Goal: Check status

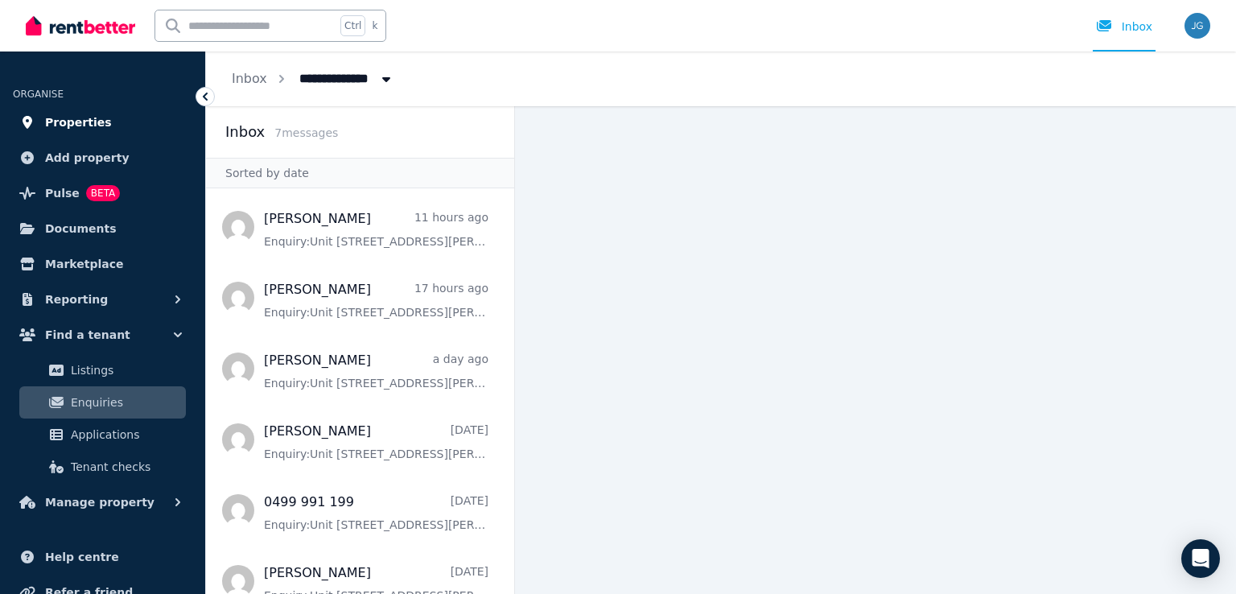
click at [109, 130] on link "Properties" at bounding box center [102, 122] width 179 height 32
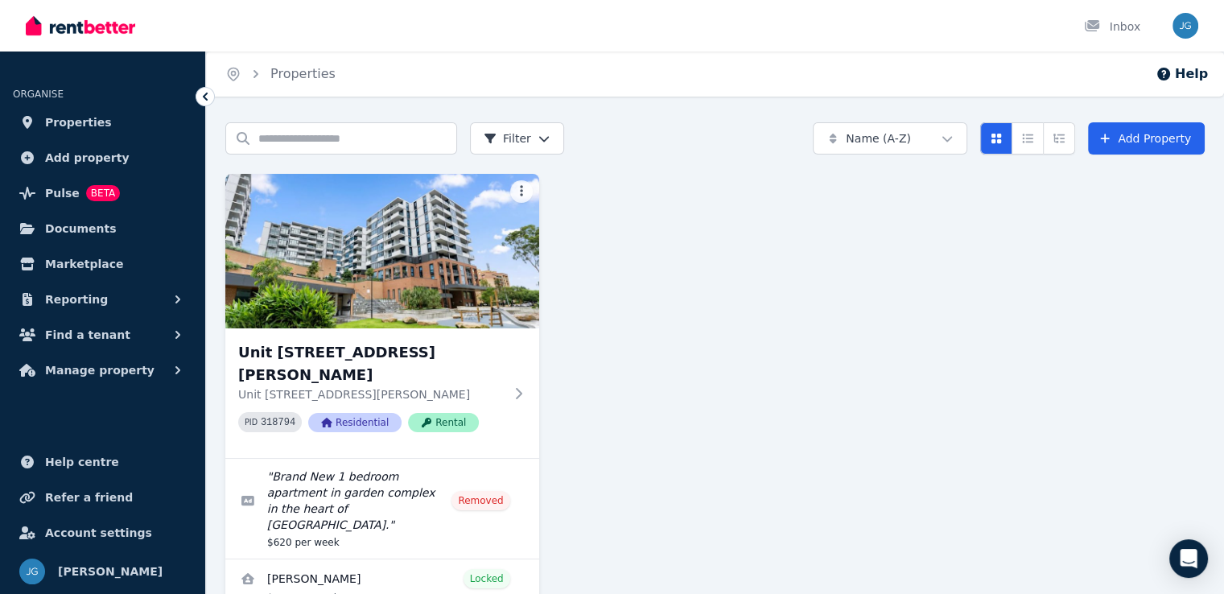
scroll to position [65, 0]
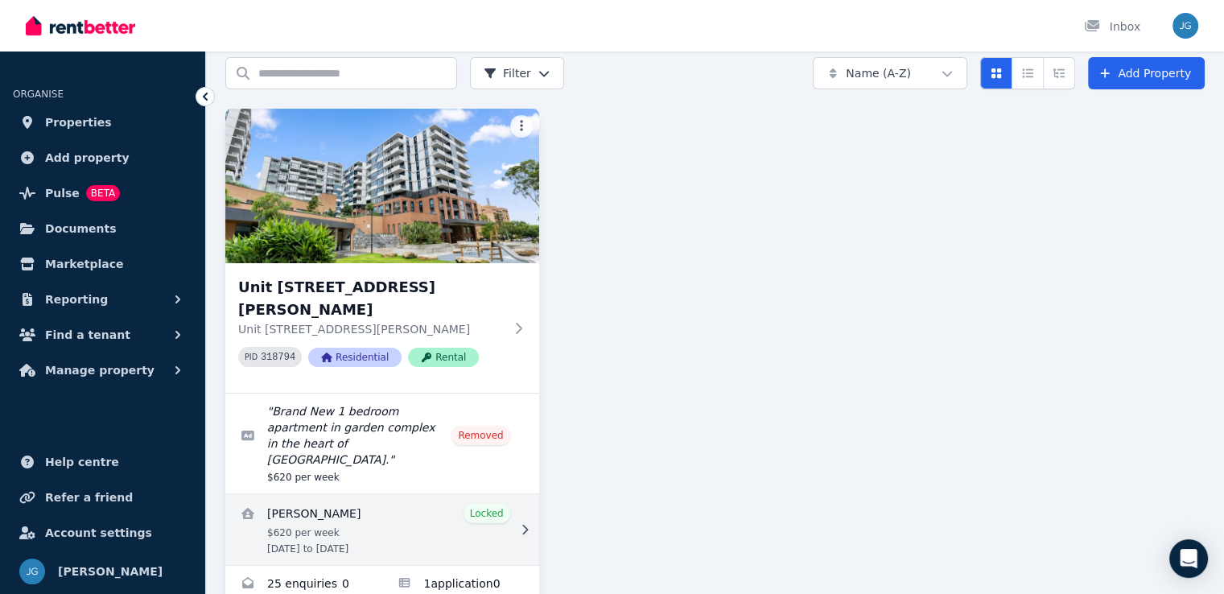
click at [490, 499] on link "View details for Nana Jung" at bounding box center [382, 529] width 314 height 71
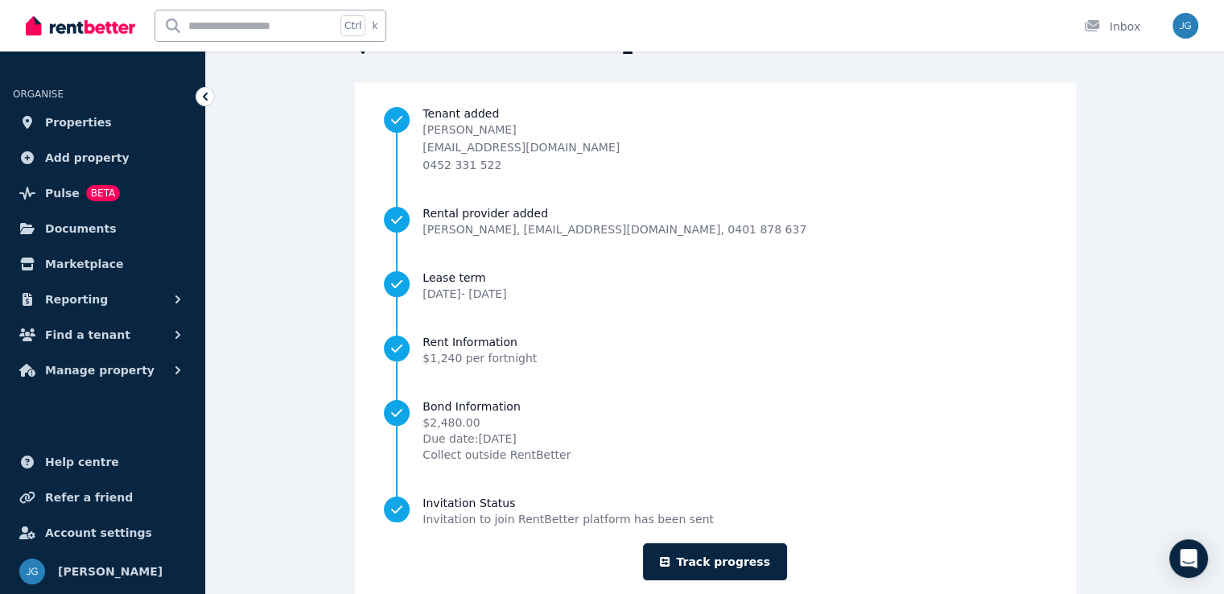
scroll to position [163, 0]
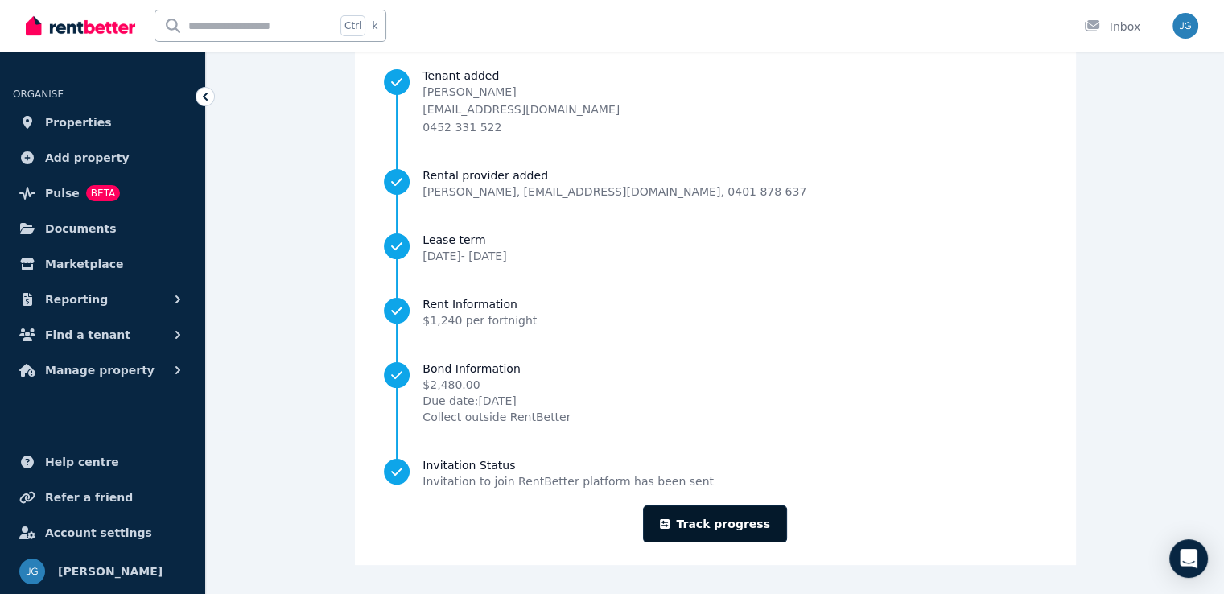
click at [705, 526] on link "Track progress" at bounding box center [715, 523] width 144 height 37
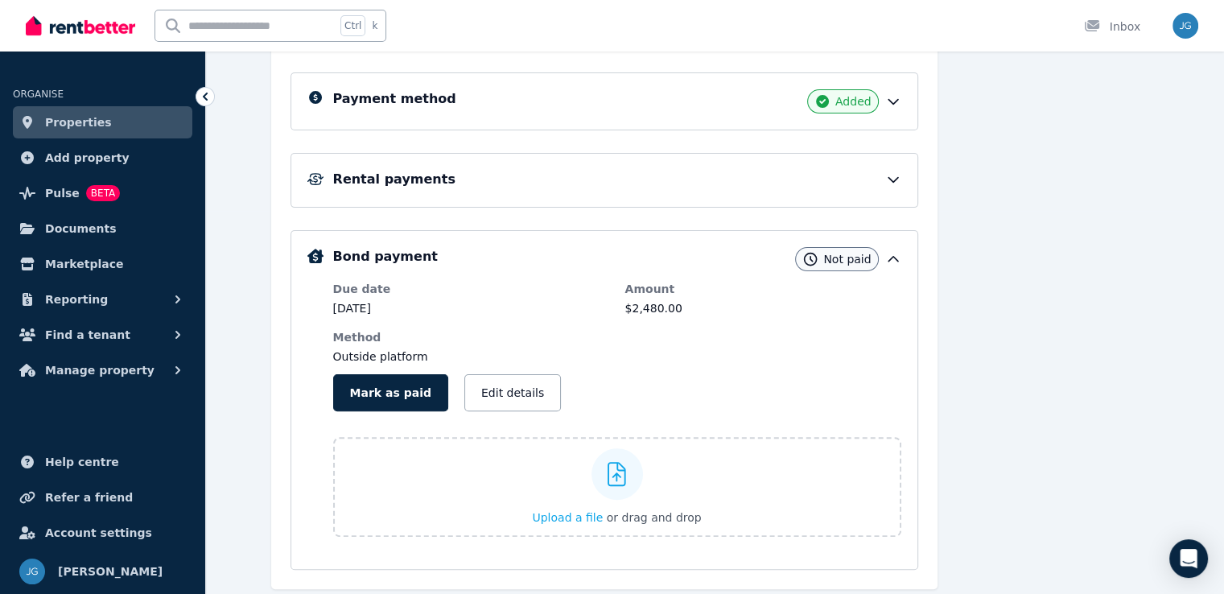
scroll to position [388, 0]
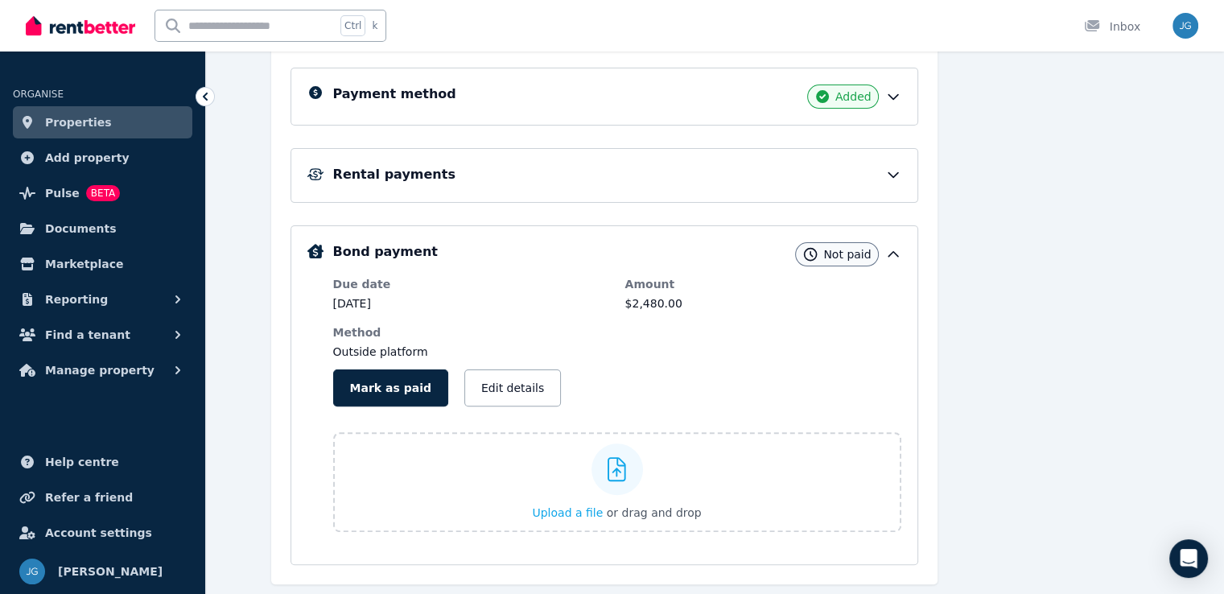
click at [901, 176] on icon at bounding box center [893, 175] width 16 height 16
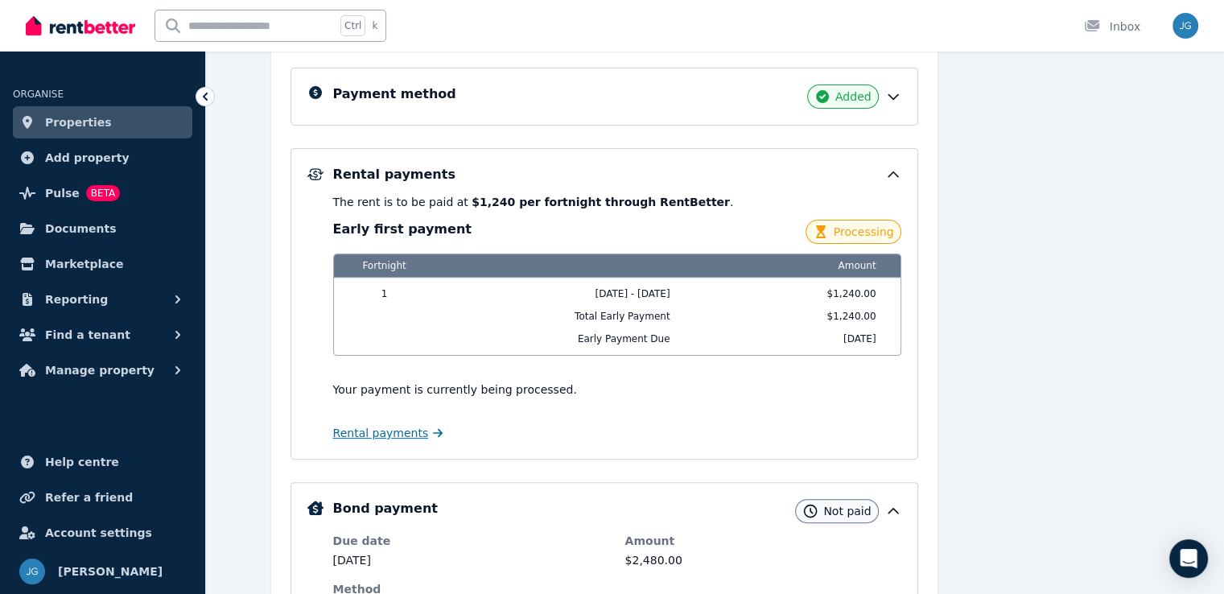
click at [398, 435] on link "Rental payments" at bounding box center [388, 433] width 110 height 16
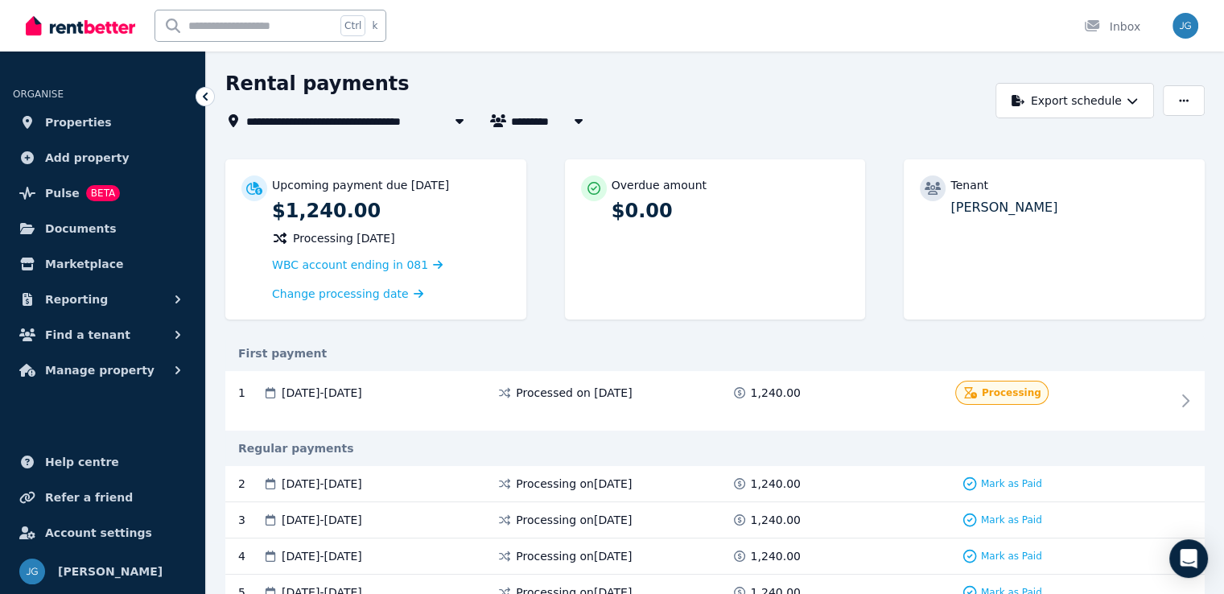
scroll to position [122, 0]
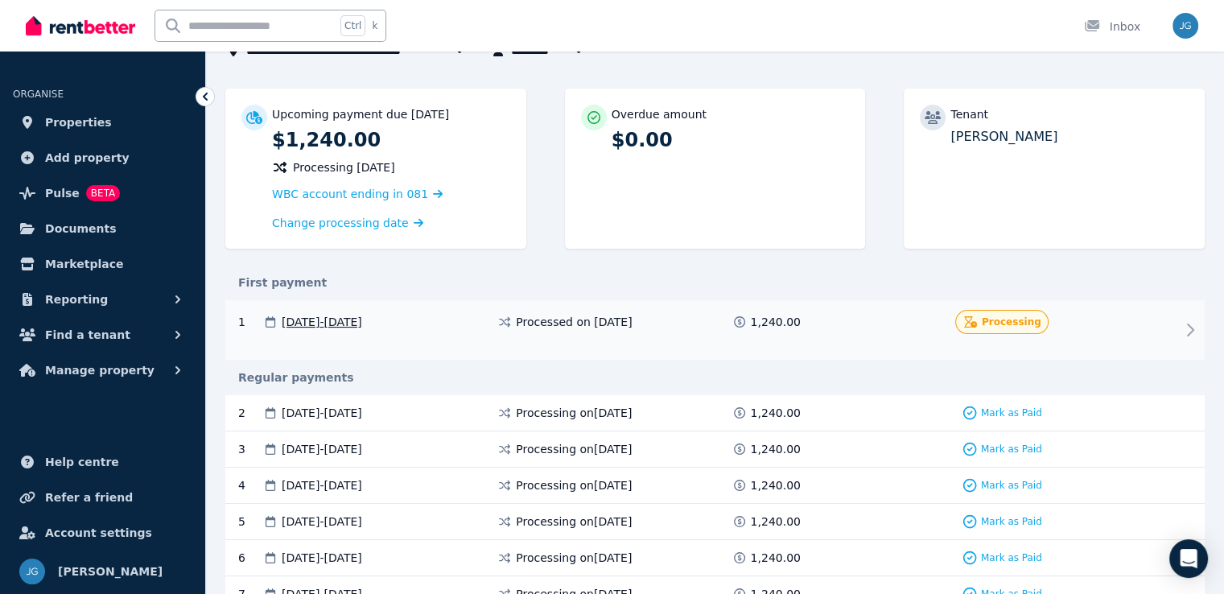
click at [1058, 332] on div "1 [DATE] - [DATE] Processed on [DATE] 1,240.00 Processing" at bounding box center [714, 330] width 979 height 60
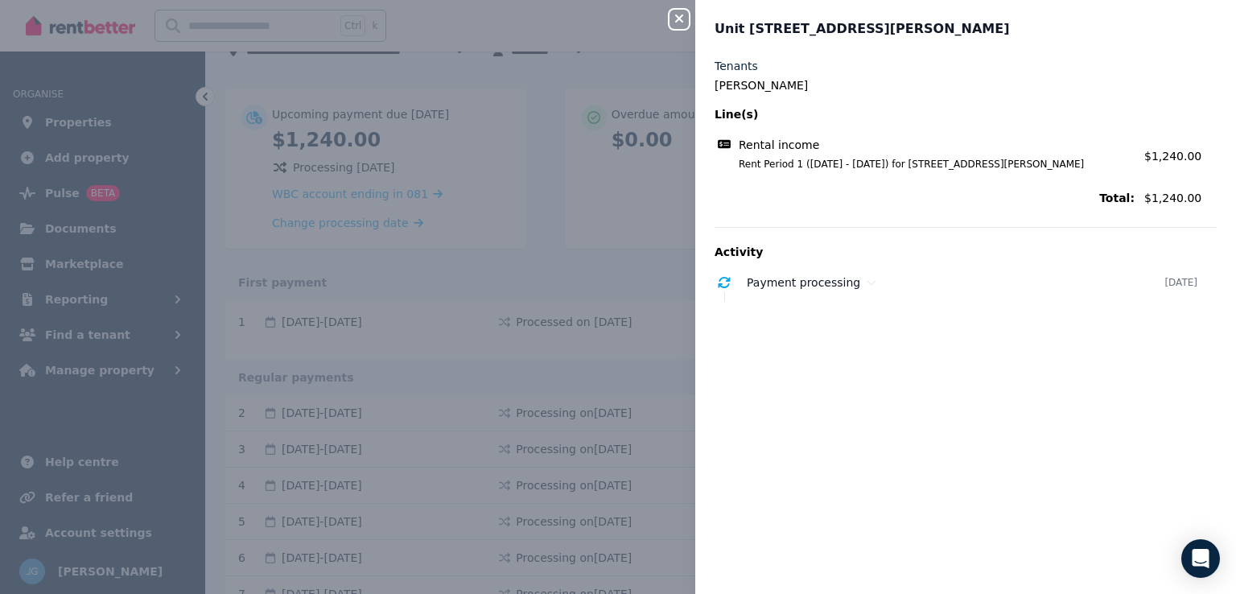
click at [674, 18] on icon "button" at bounding box center [679, 18] width 19 height 13
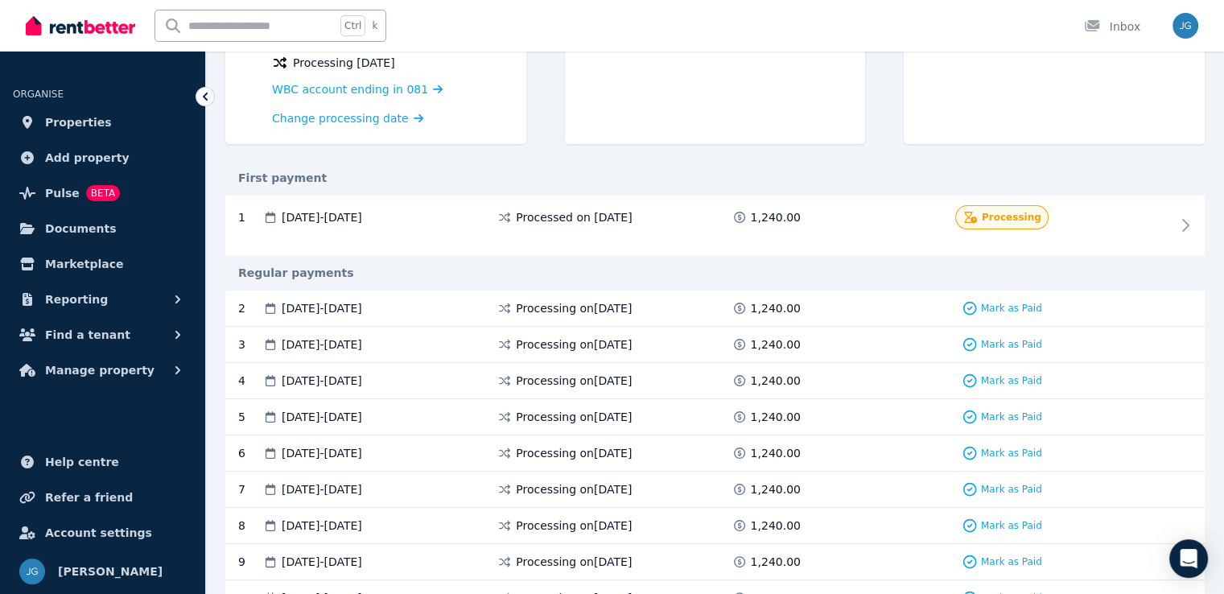
scroll to position [229, 0]
click at [728, 226] on div "1 [DATE] - [DATE] Processed on [DATE] 1,240.00 Processing" at bounding box center [714, 224] width 979 height 60
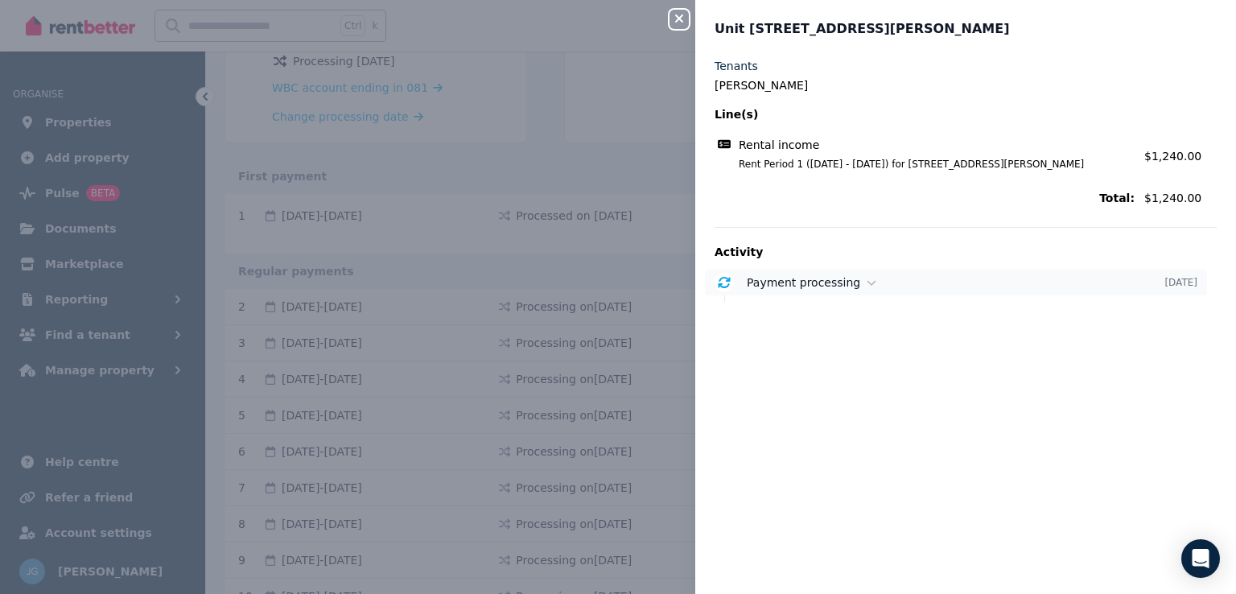
click at [810, 276] on span "Payment processing" at bounding box center [803, 282] width 113 height 13
click at [637, 201] on div "Close panel Unit [STREET_ADDRESS][PERSON_NAME] Tenants [PERSON_NAME] Line(s) Re…" at bounding box center [618, 297] width 1236 height 594
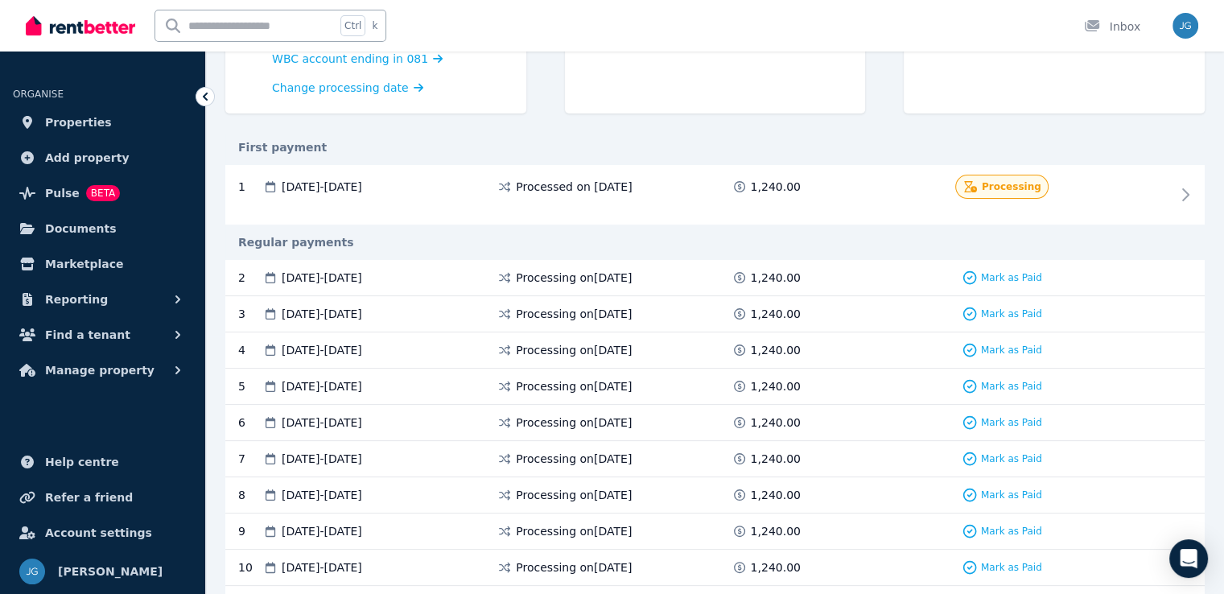
scroll to position [260, 0]
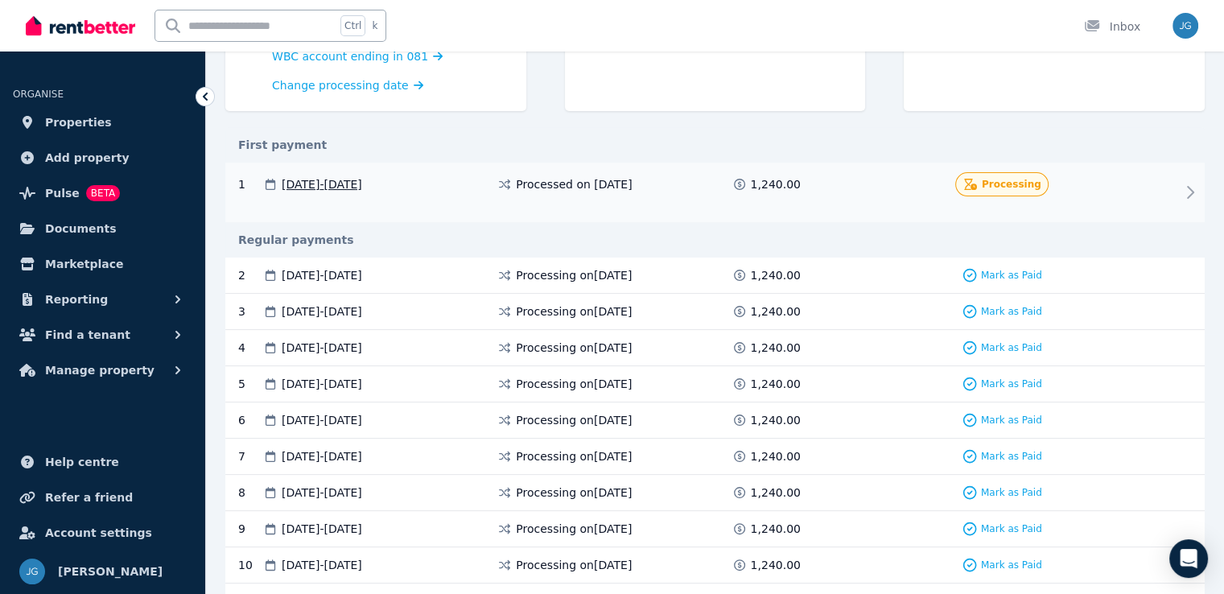
click at [881, 185] on div "1 [DATE] - [DATE] Processed on [DATE] 1,240.00 Processing" at bounding box center [714, 193] width 979 height 60
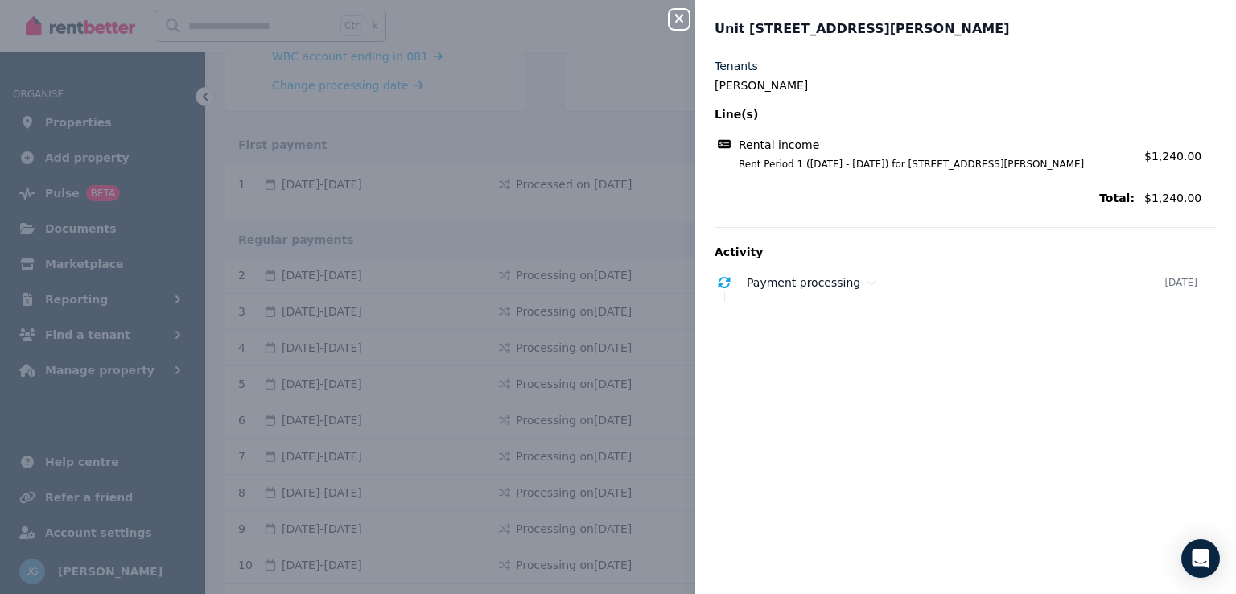
click at [616, 155] on div "Close panel Unit [STREET_ADDRESS][PERSON_NAME] Jung Line(s) Rental income Rent …" at bounding box center [618, 297] width 1236 height 594
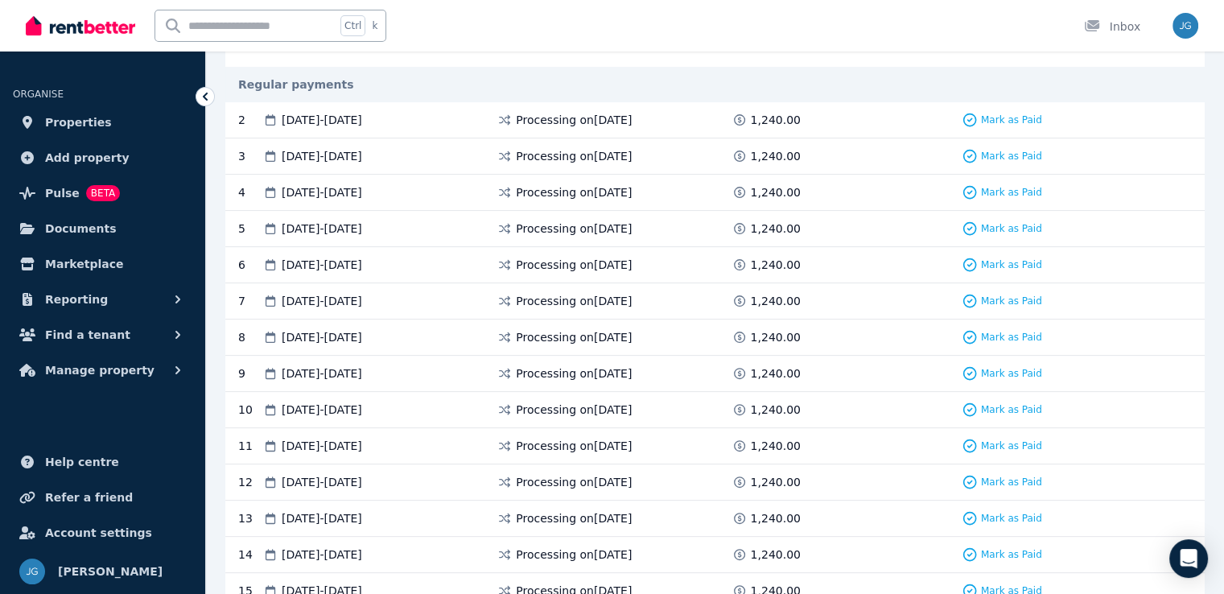
scroll to position [424, 0]
